Goal: Communication & Community: Answer question/provide support

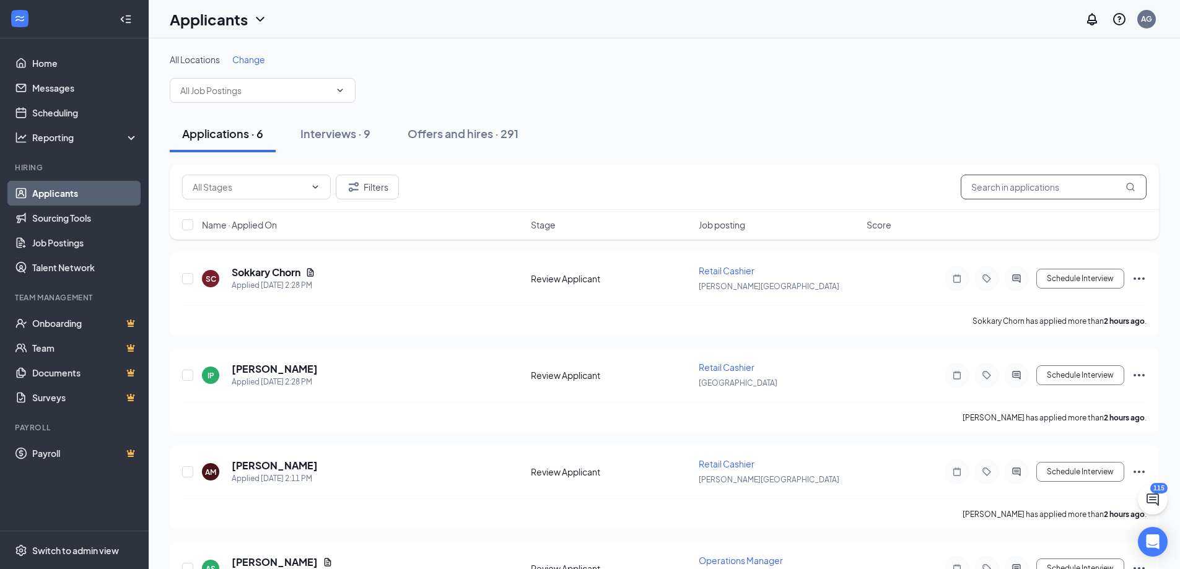
click at [1018, 194] on input "text" at bounding box center [1054, 187] width 186 height 25
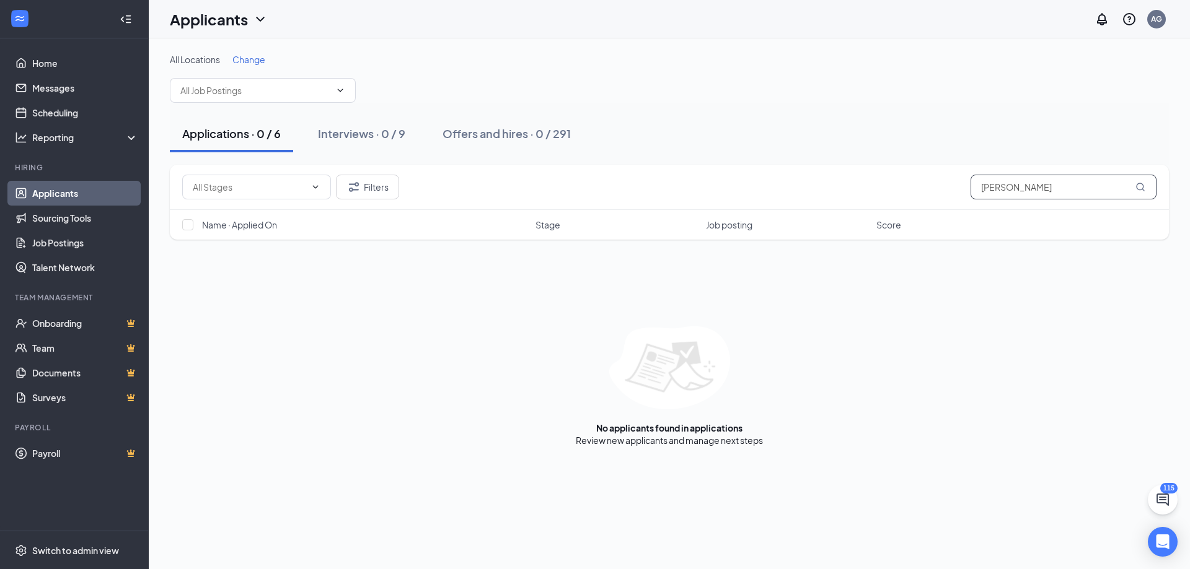
type input "[PERSON_NAME]"
click at [467, 133] on div "Offers and hires · 1 / 291" at bounding box center [504, 133] width 125 height 15
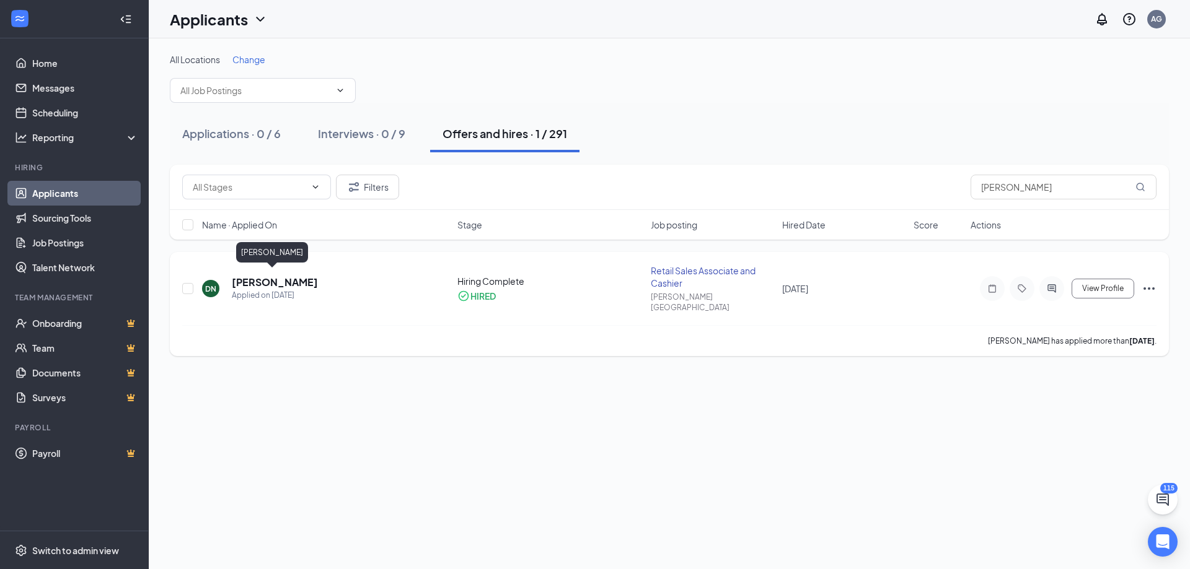
click at [297, 283] on h5 "[PERSON_NAME]" at bounding box center [275, 283] width 86 height 14
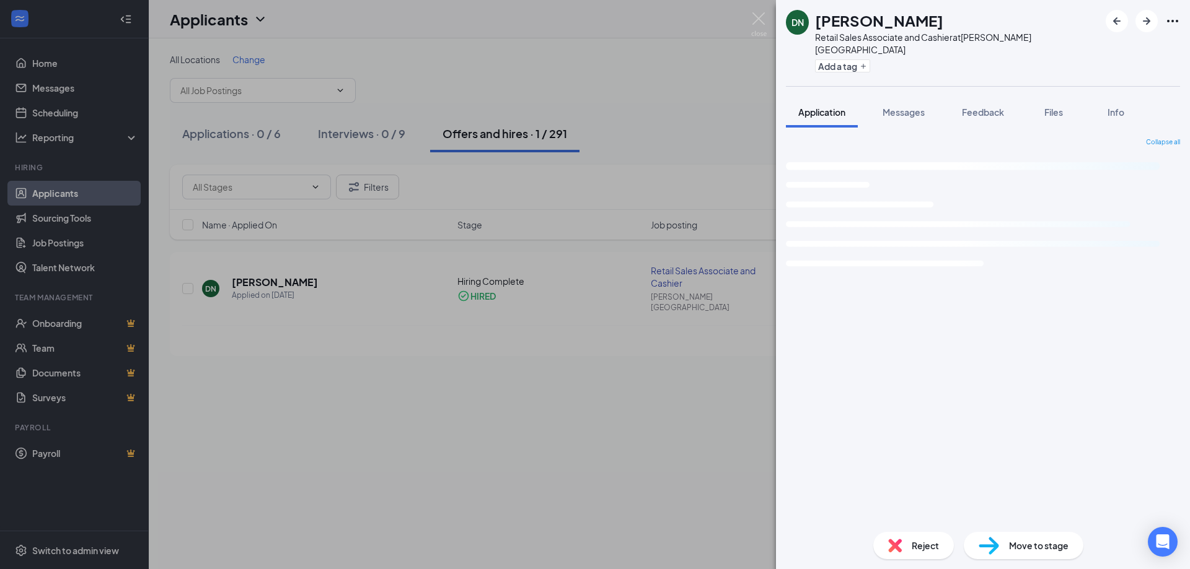
click at [892, 83] on div "DN [PERSON_NAME] Retail Sales Associate and Cashier at [PERSON_NAME][GEOGRAPHIC…" at bounding box center [983, 284] width 414 height 569
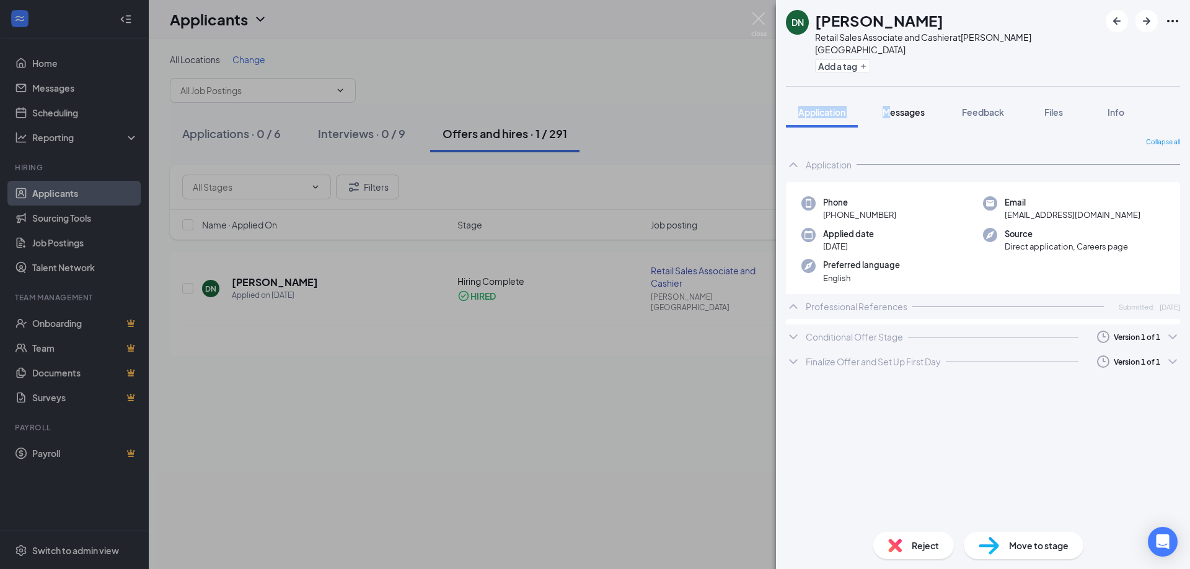
click at [895, 106] on div "Messages" at bounding box center [903, 112] width 42 height 12
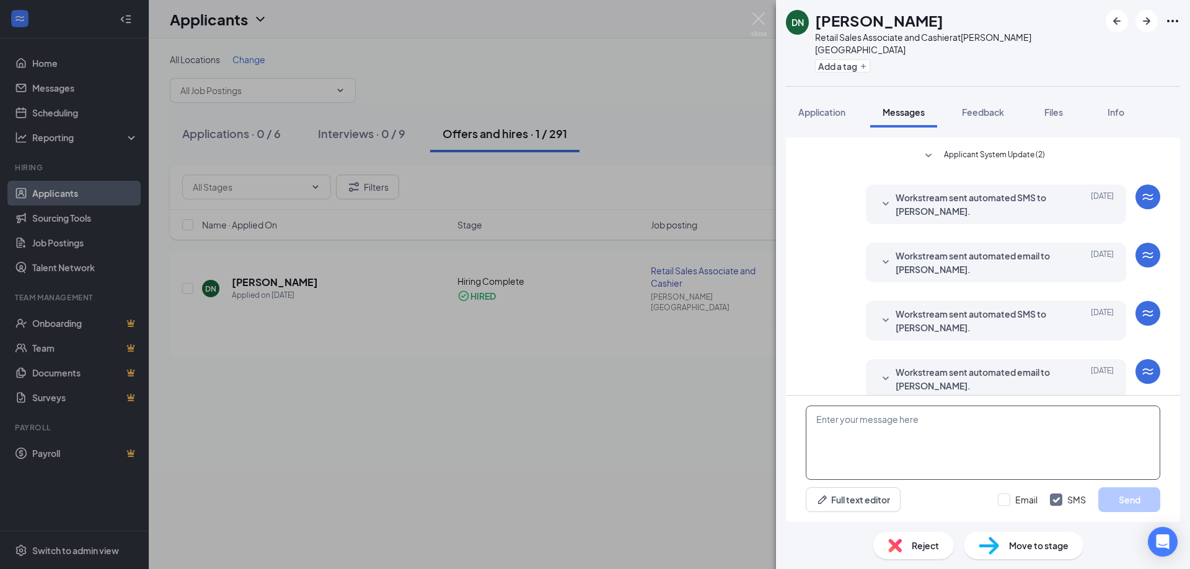
click at [898, 462] on textarea at bounding box center [982, 443] width 354 height 74
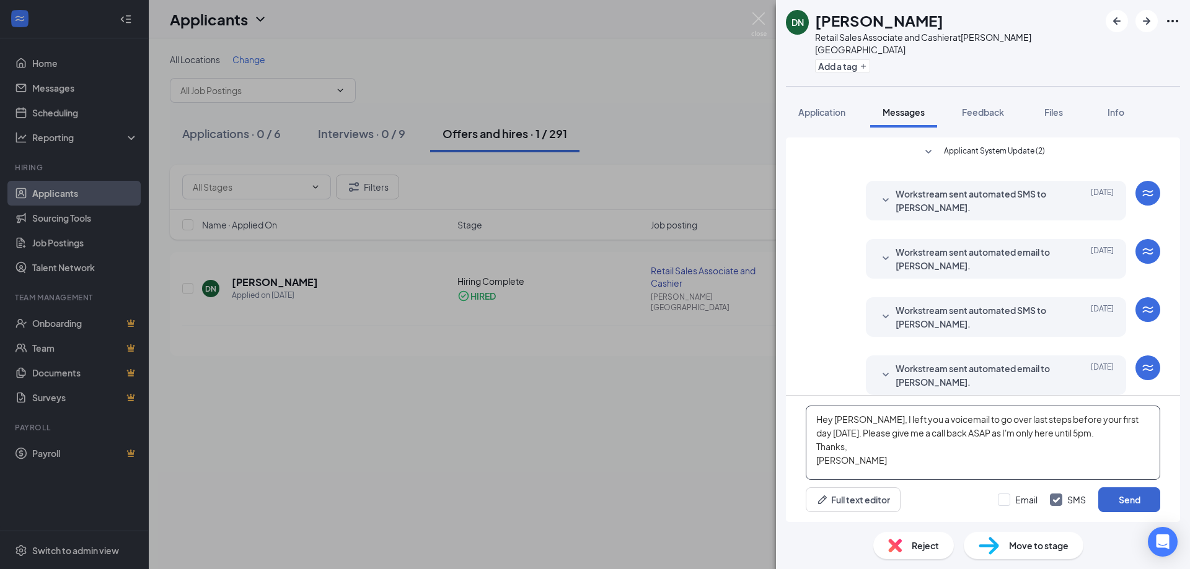
type textarea "Hey [PERSON_NAME], I left you a voicemail to go over last steps before your fir…"
click at [1133, 506] on button "Send" at bounding box center [1129, 500] width 62 height 25
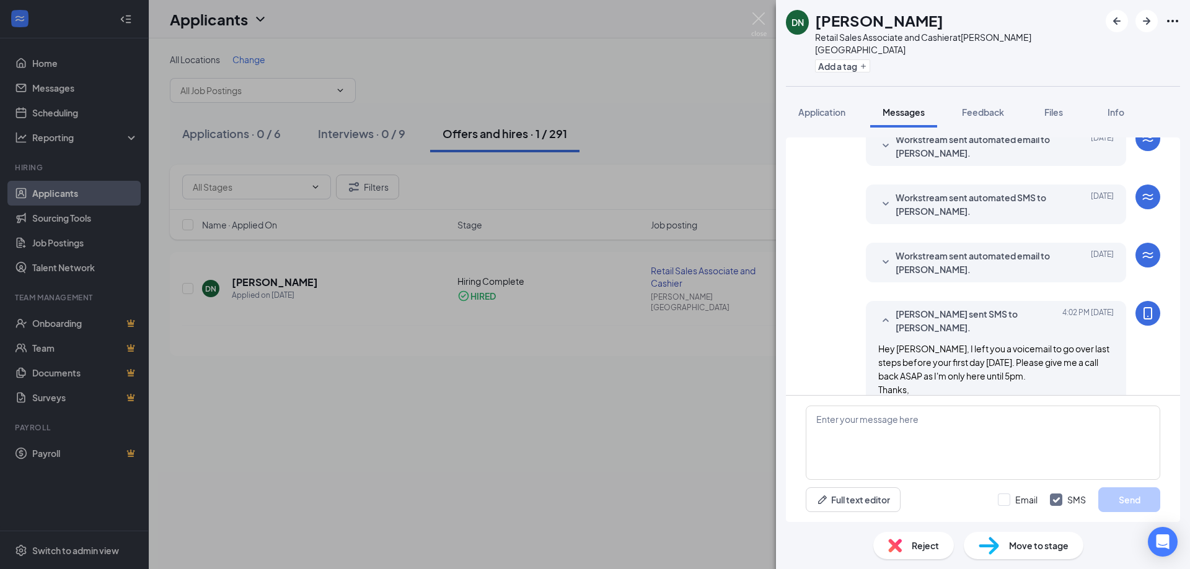
scroll to position [383, 0]
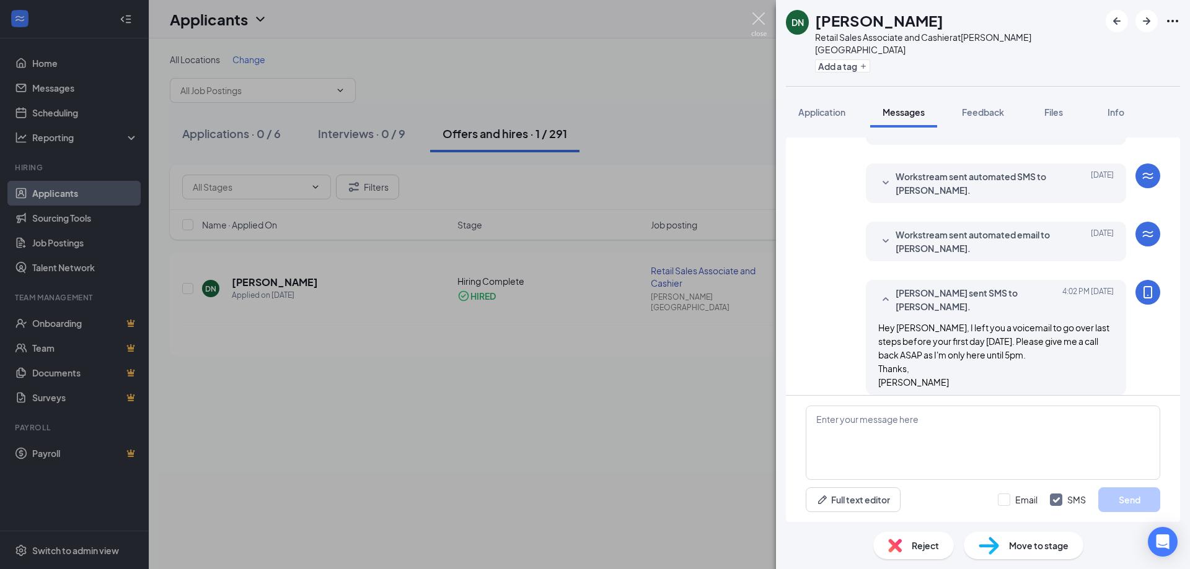
click at [756, 20] on img at bounding box center [758, 24] width 15 height 24
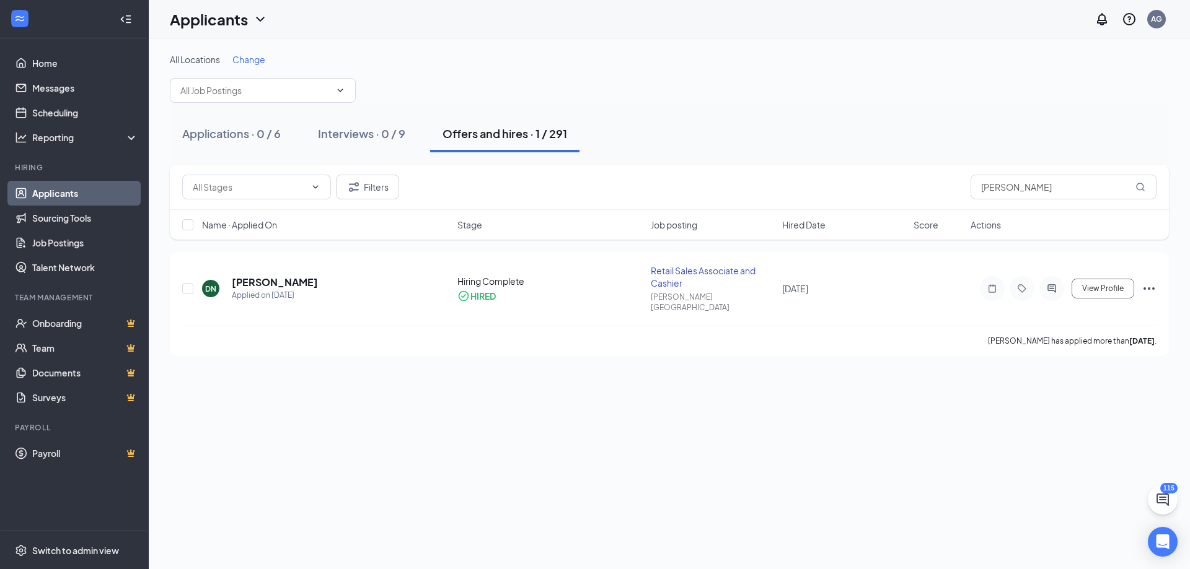
click at [424, 405] on div "All Locations Change Applications · 0 / 6 Interviews · 0 / 9 Offers and hires ·…" at bounding box center [669, 303] width 1041 height 531
